Goal: Transaction & Acquisition: Purchase product/service

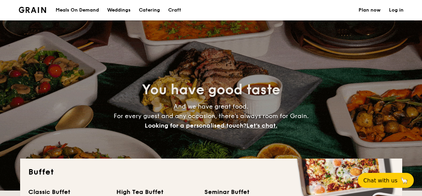
select select
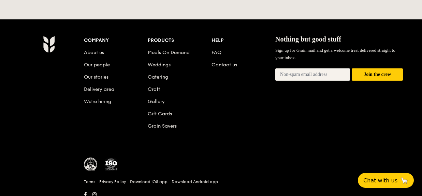
scroll to position [1496, 0]
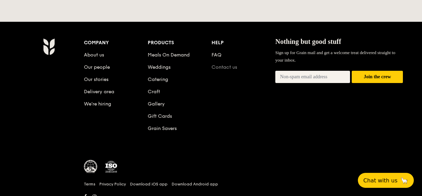
click at [230, 64] on link "Contact us" at bounding box center [224, 67] width 26 height 6
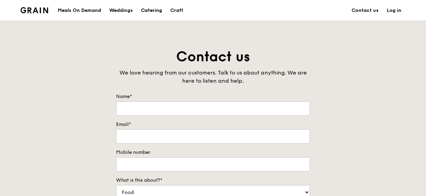
click at [155, 10] on div "Catering" at bounding box center [151, 10] width 21 height 20
click at [151, 10] on div "Catering" at bounding box center [151, 10] width 21 height 20
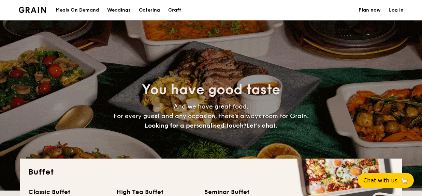
select select
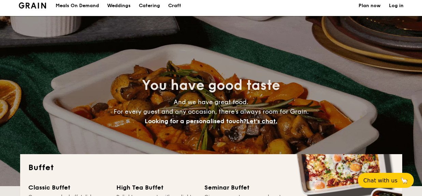
scroll to position [5, 0]
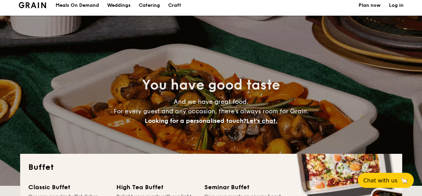
click at [153, 6] on h1 "Catering" at bounding box center [149, 5] width 21 height 20
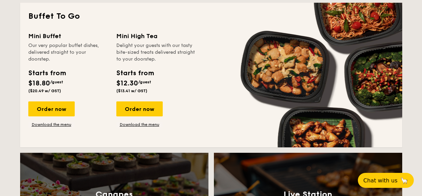
scroll to position [438, 0]
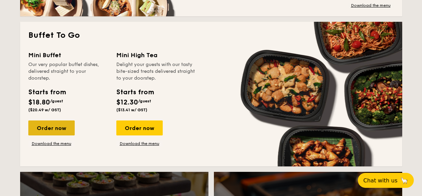
click at [61, 127] on div "Order now" at bounding box center [51, 128] width 46 height 15
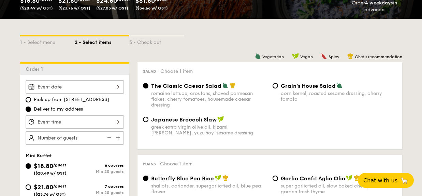
scroll to position [131, 0]
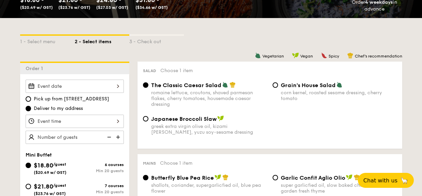
select select
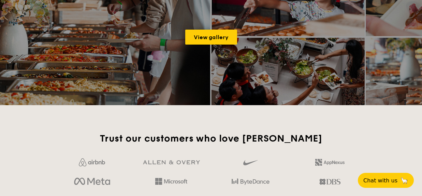
scroll to position [712, 0]
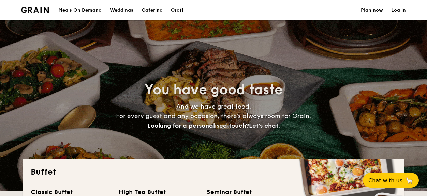
select select
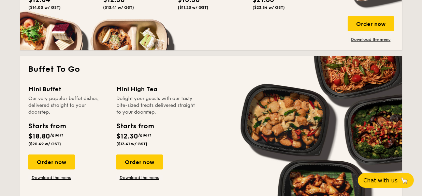
scroll to position [404, 0]
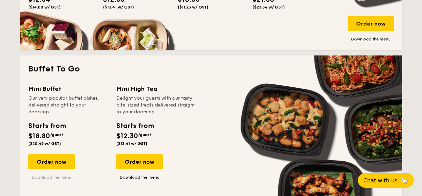
click at [55, 178] on link "Download the menu" at bounding box center [51, 177] width 46 height 5
